Goal: Information Seeking & Learning: Learn about a topic

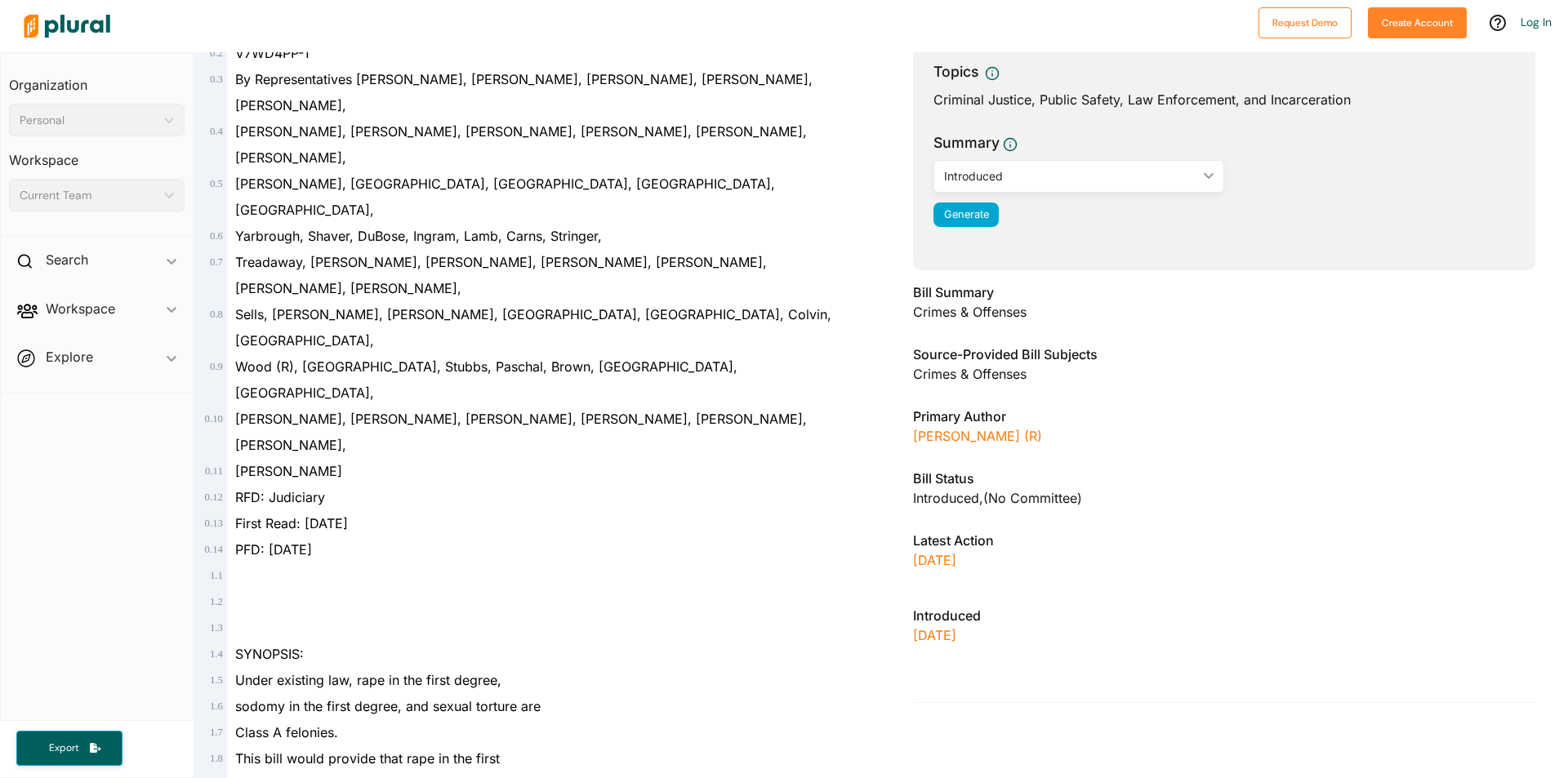
scroll to position [163, 0]
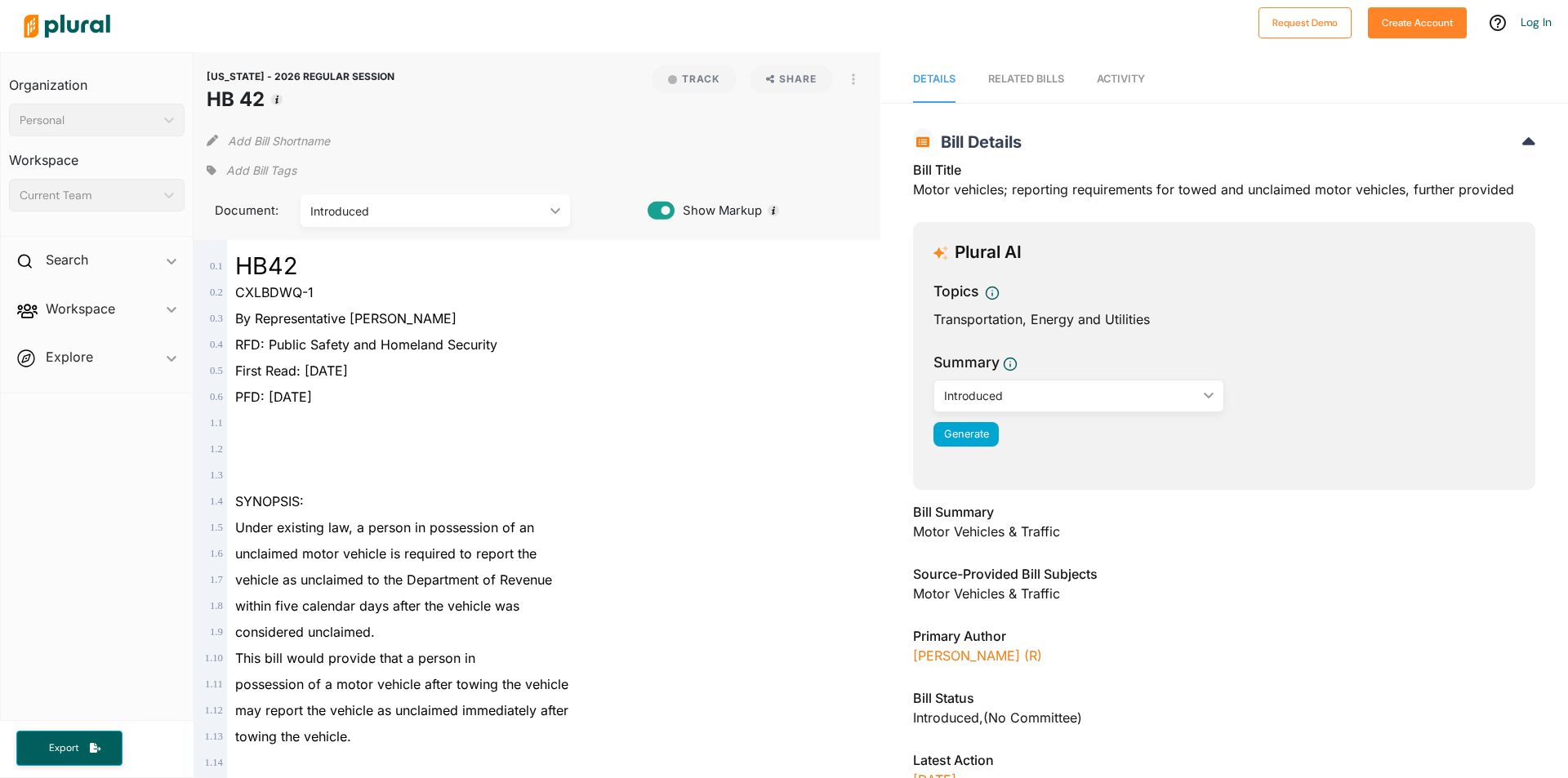
click at [1147, 390] on div "Introduced" at bounding box center [1071, 396] width 254 height 18
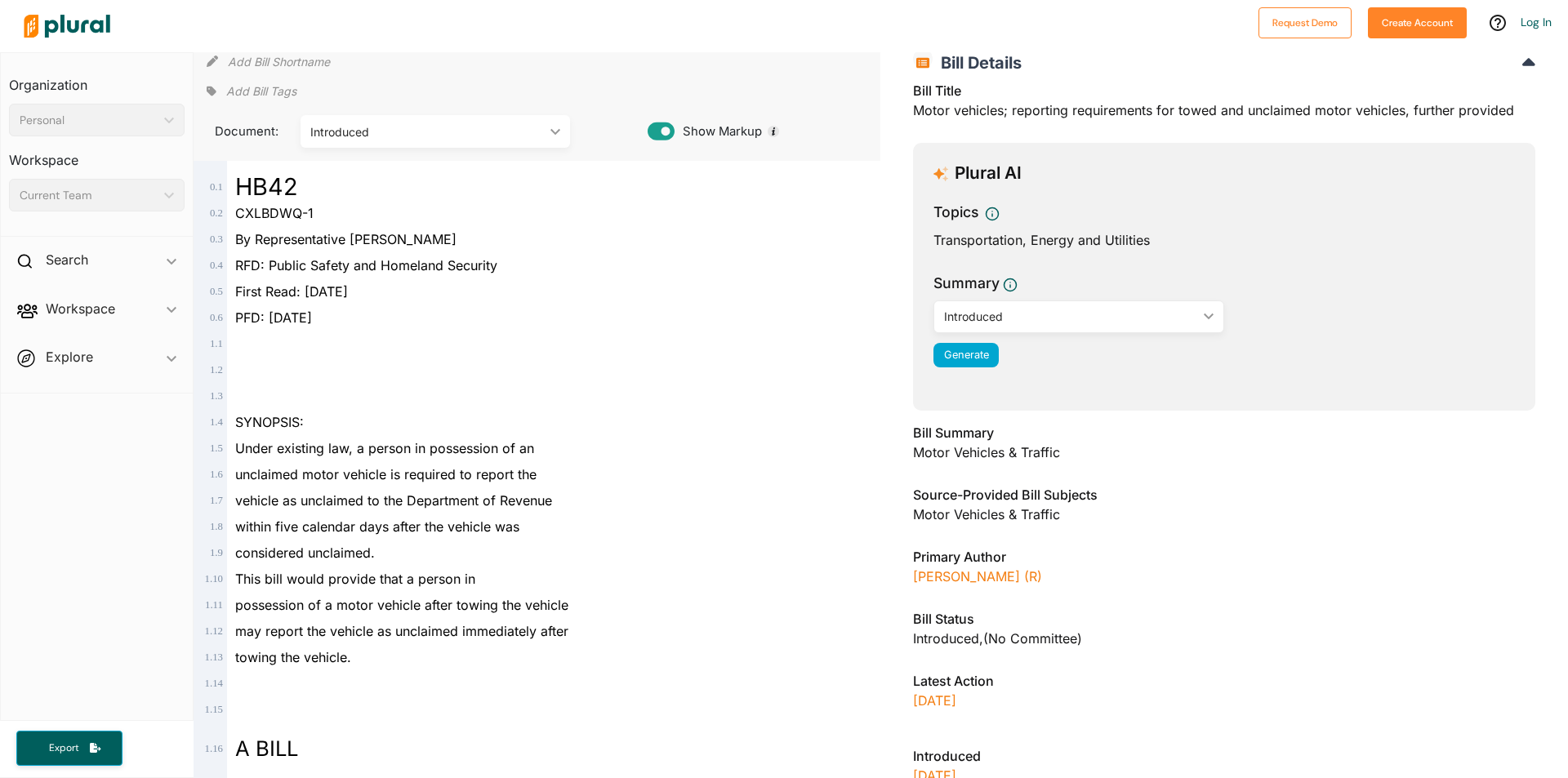
scroll to position [81, 0]
